Goal: Information Seeking & Learning: Learn about a topic

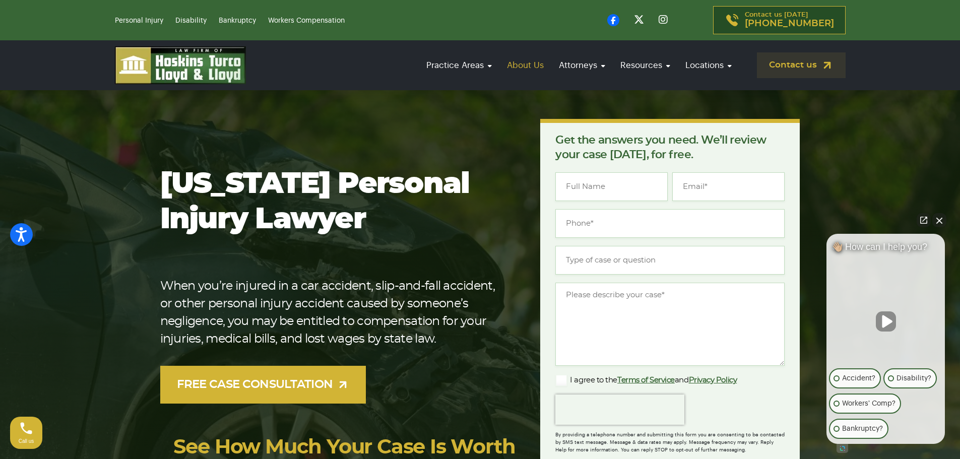
click at [520, 62] on link "About Us" at bounding box center [525, 65] width 47 height 29
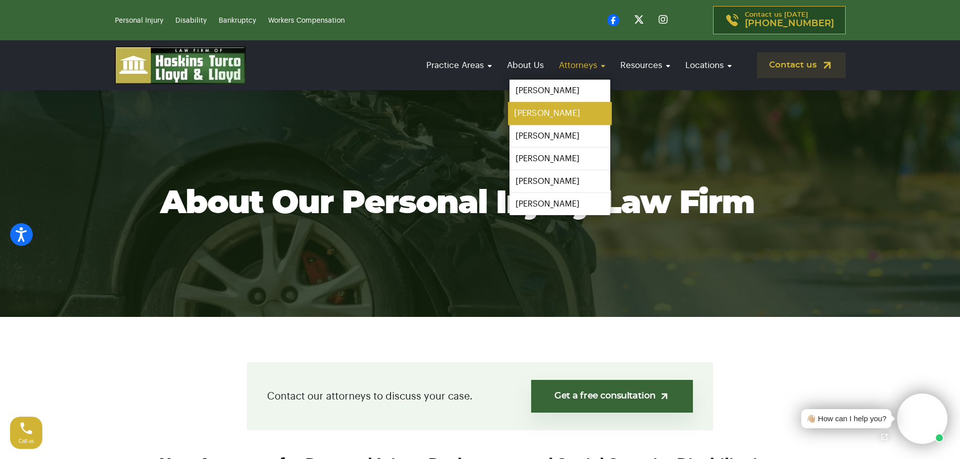
click at [564, 117] on link "[PERSON_NAME]" at bounding box center [560, 113] width 104 height 23
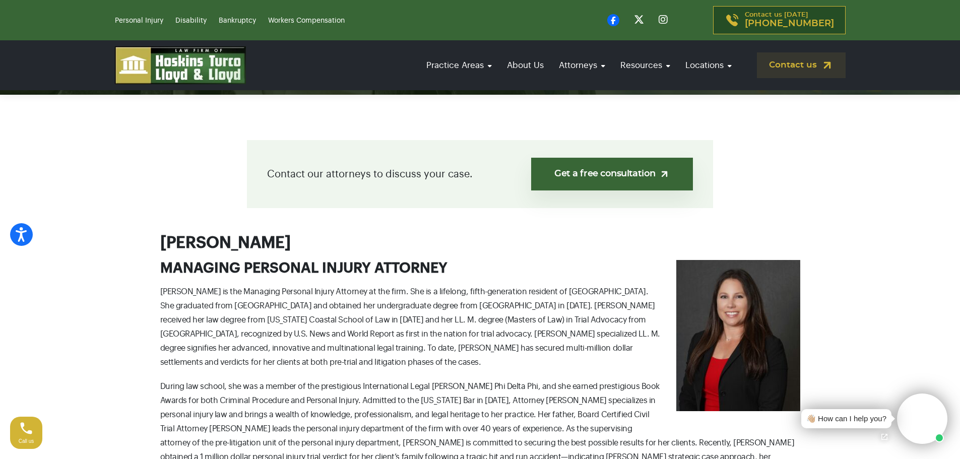
scroll to position [202, 0]
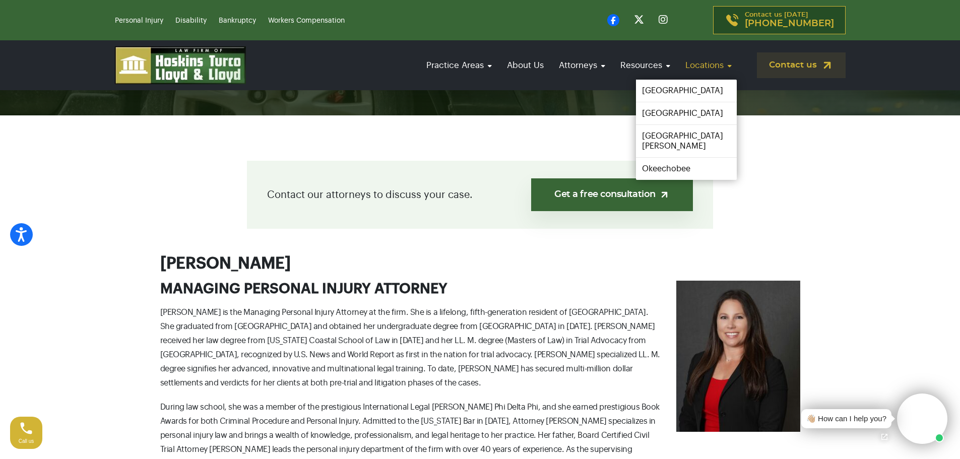
click at [717, 61] on link "Locations" at bounding box center [708, 65] width 56 height 29
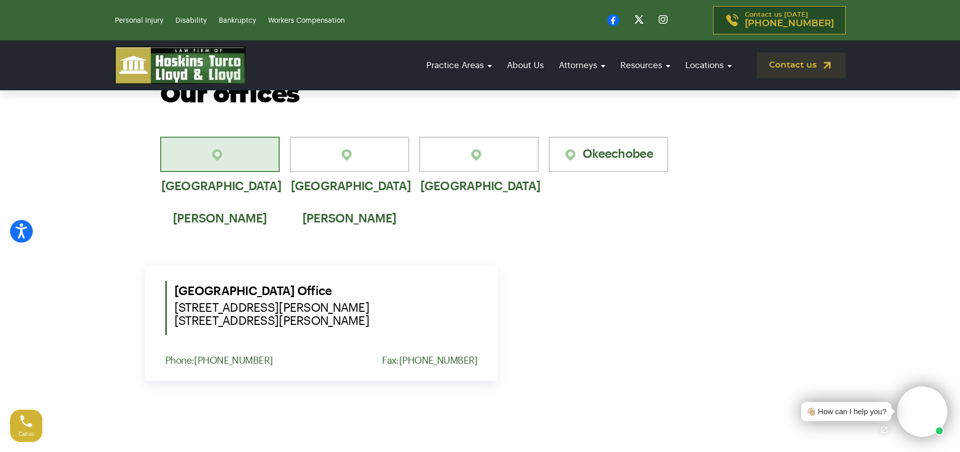
scroll to position [655, 0]
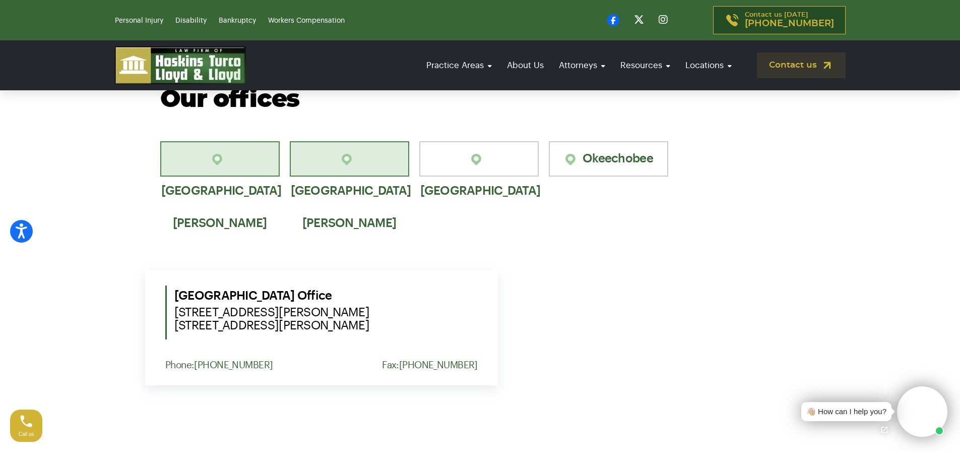
click at [358, 160] on link "[GEOGRAPHIC_DATA][PERSON_NAME]" at bounding box center [349, 158] width 119 height 35
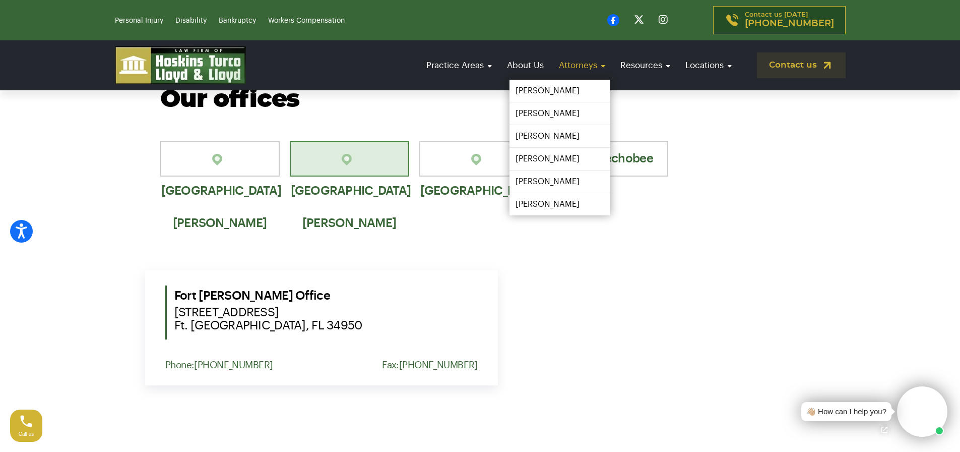
click at [572, 65] on link "Attorneys" at bounding box center [582, 65] width 56 height 29
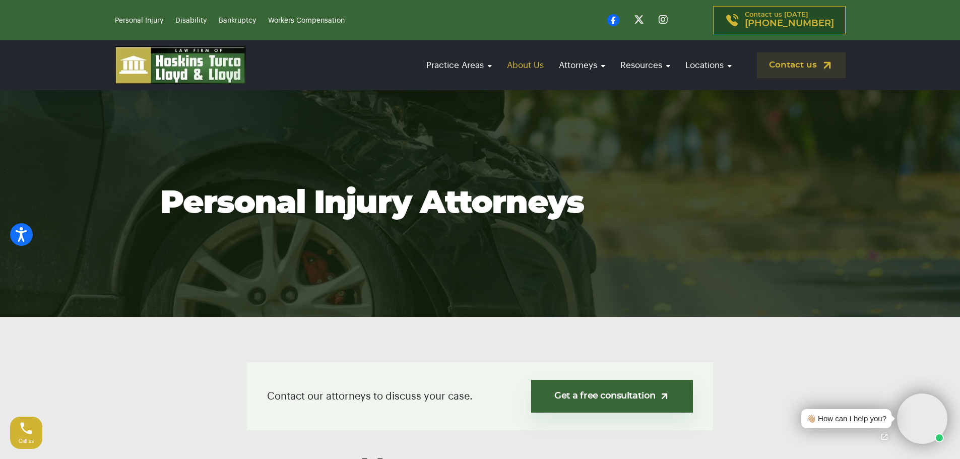
click at [527, 68] on link "About Us" at bounding box center [525, 65] width 47 height 29
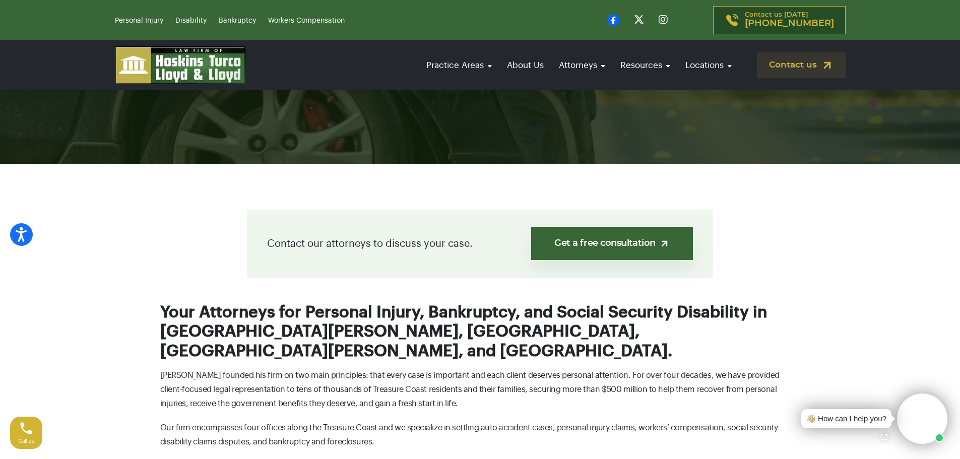
scroll to position [151, 0]
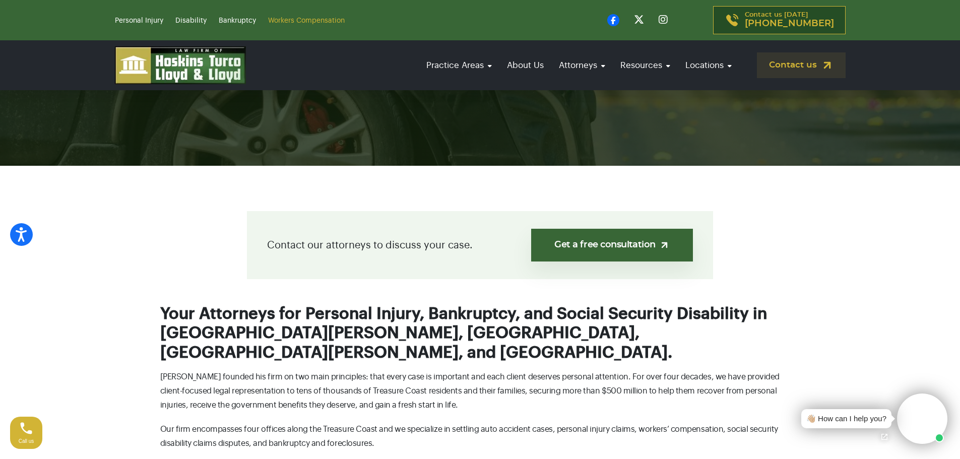
click at [327, 20] on link "Workers Compensation" at bounding box center [306, 20] width 77 height 7
